Goal: Book appointment/travel/reservation

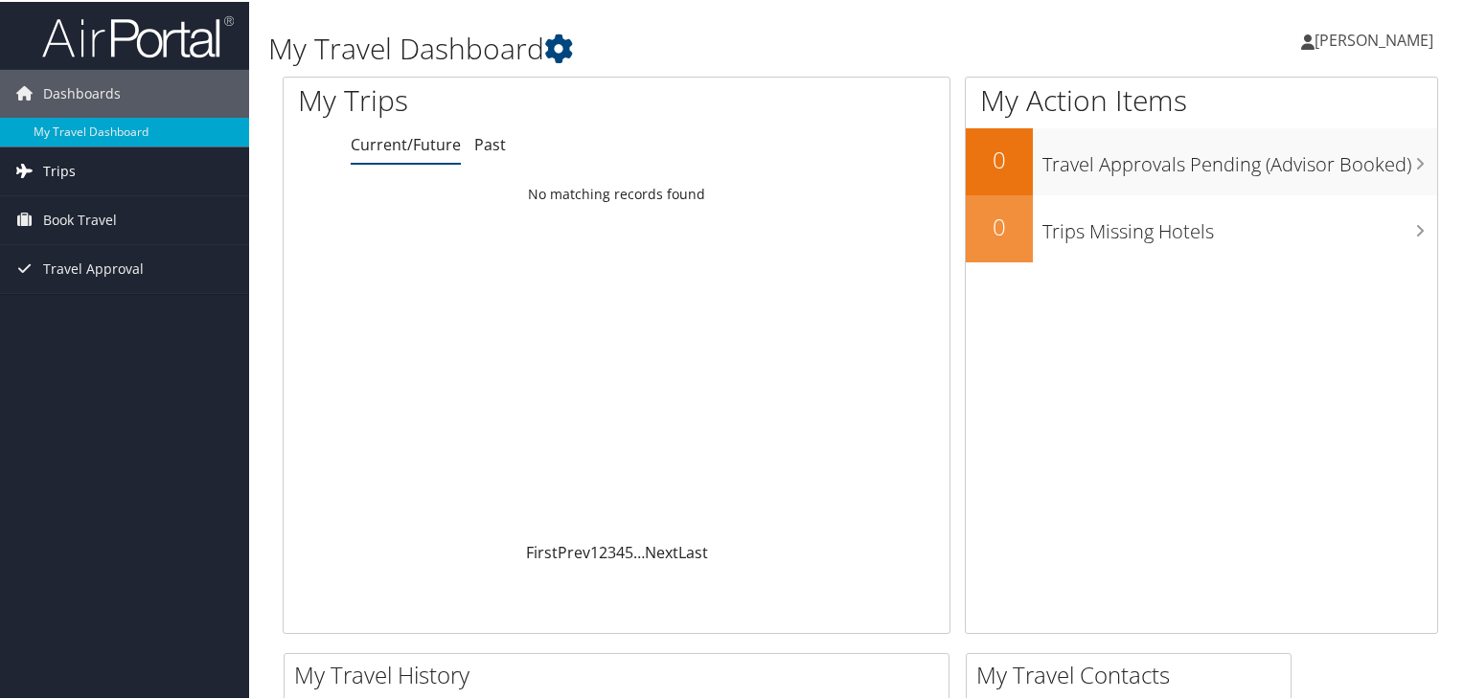
click at [91, 153] on link "Trips" at bounding box center [124, 170] width 249 height 48
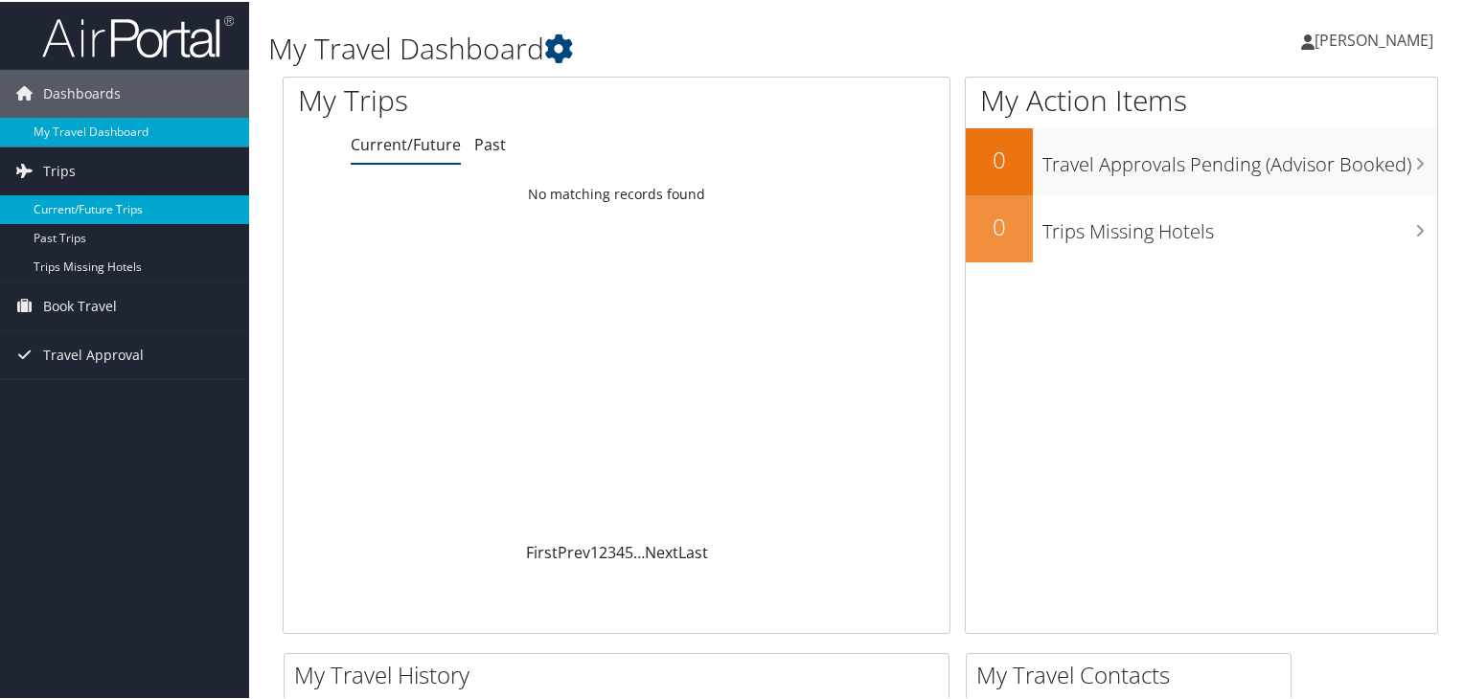
click at [63, 213] on link "Current/Future Trips" at bounding box center [124, 208] width 249 height 29
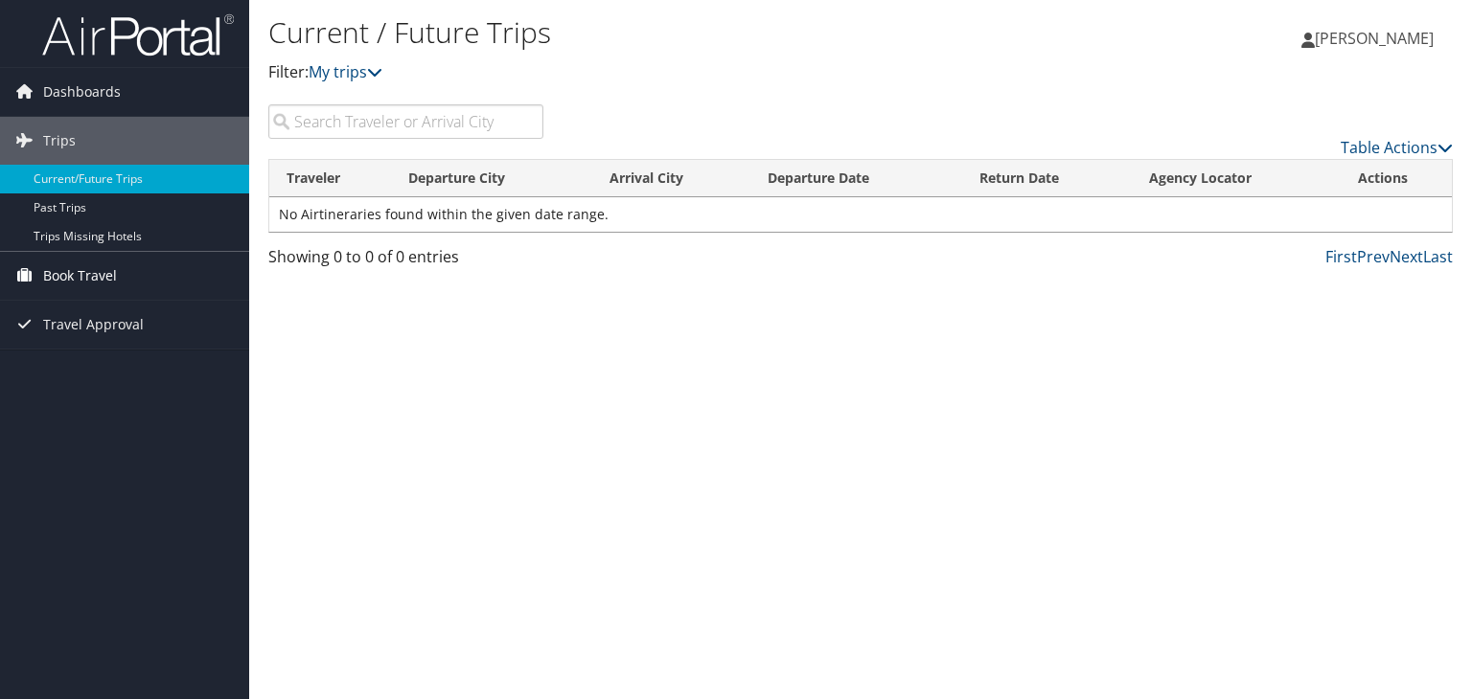
click at [47, 285] on span "Book Travel" at bounding box center [80, 276] width 74 height 48
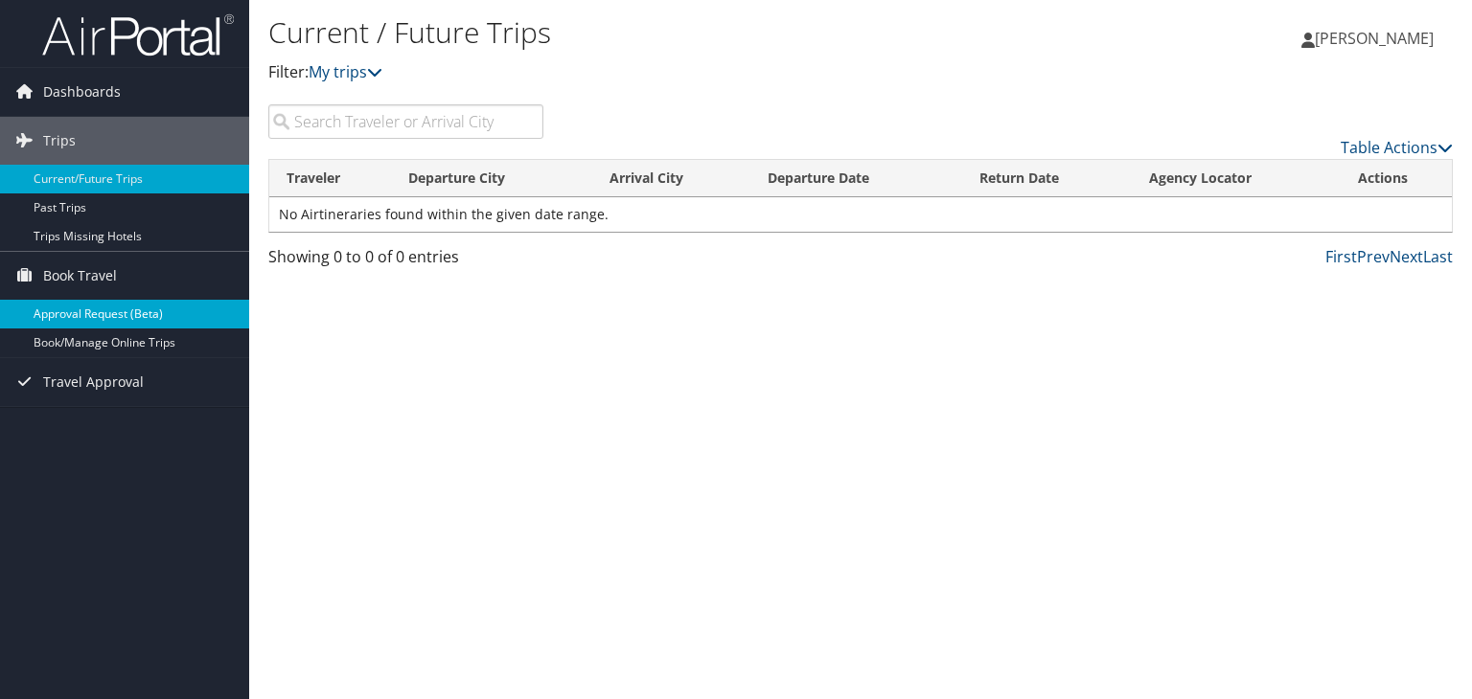
click at [51, 316] on link "Approval Request (Beta)" at bounding box center [124, 314] width 249 height 29
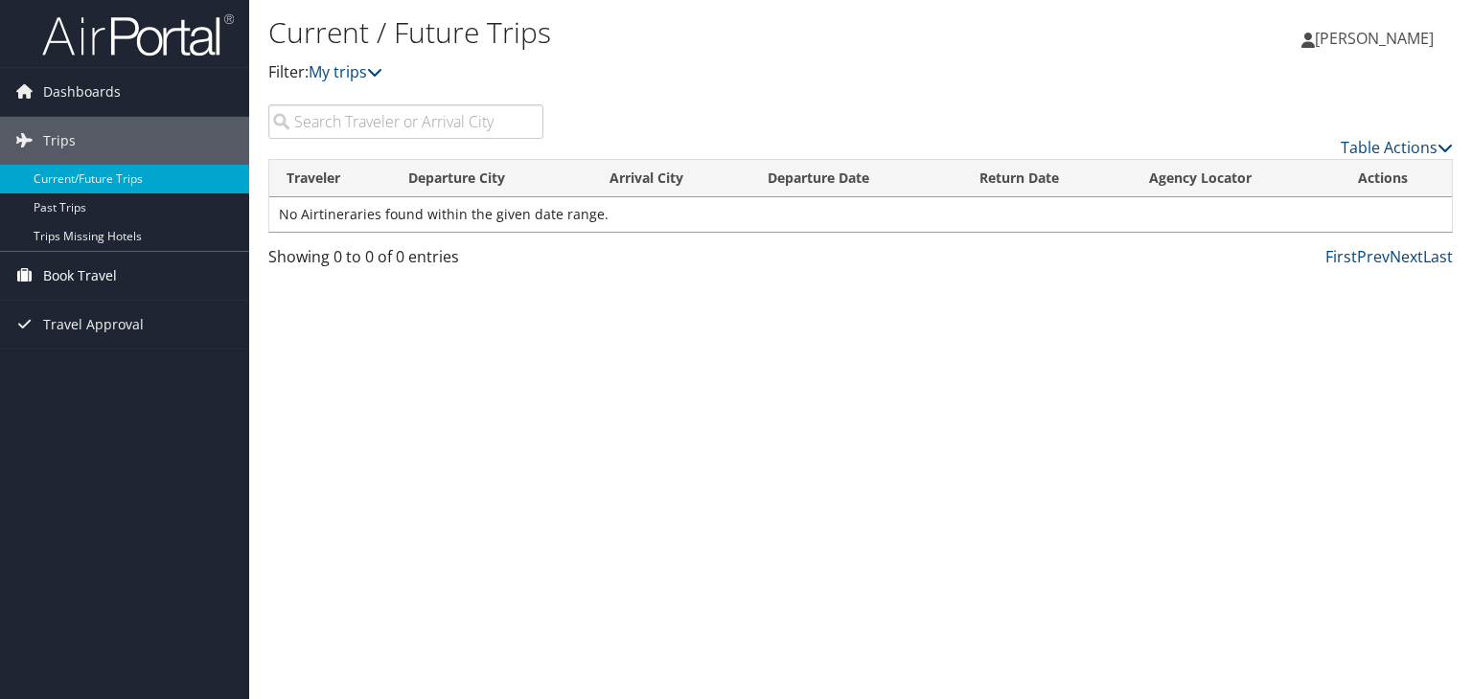
click at [47, 278] on span "Book Travel" at bounding box center [80, 276] width 74 height 48
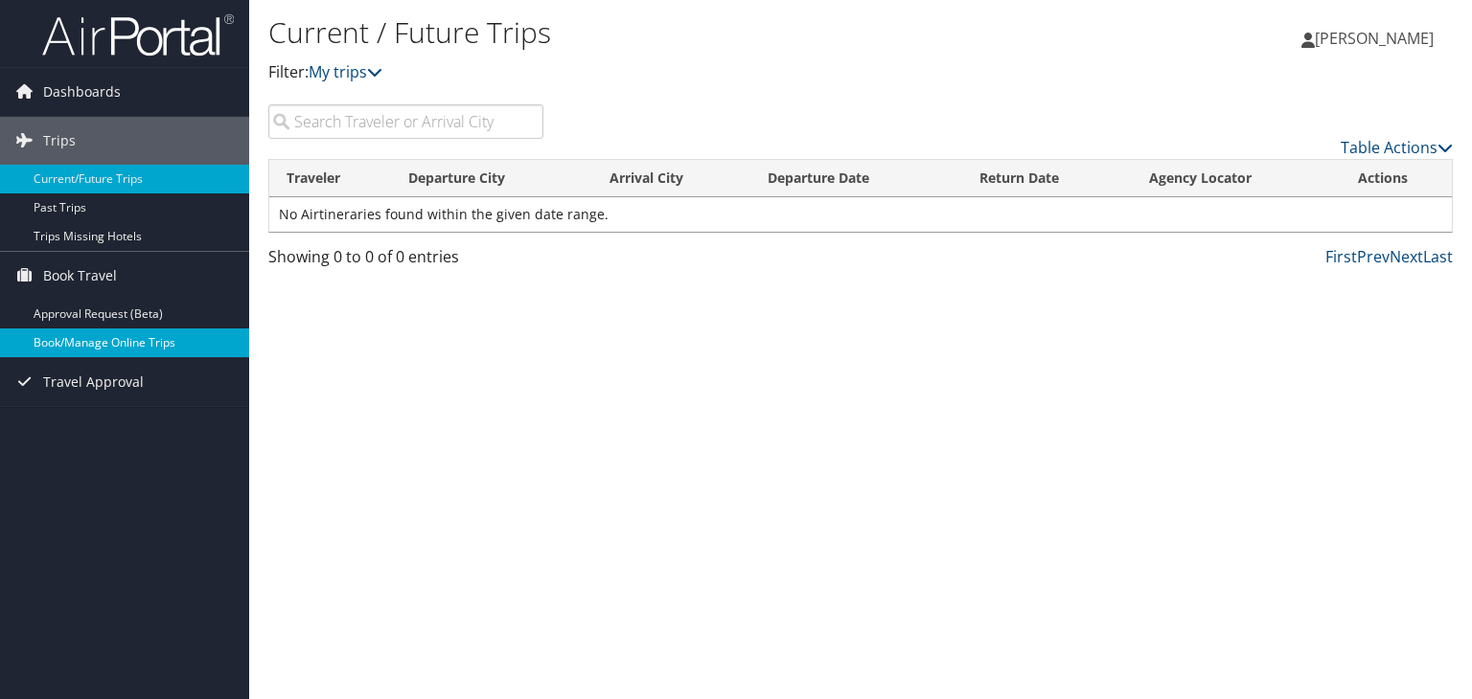
click at [54, 334] on link "Book/Manage Online Trips" at bounding box center [124, 343] width 249 height 29
